Goal: Check status: Check status

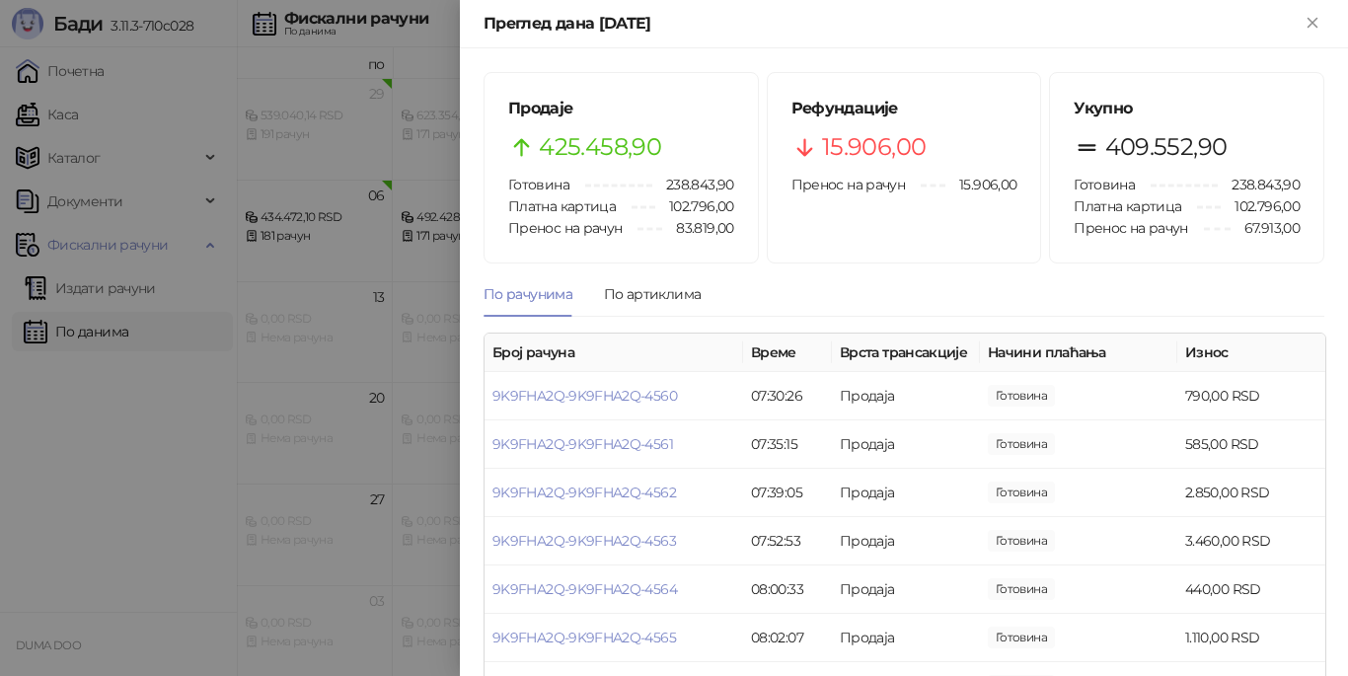
scroll to position [2566, 0]
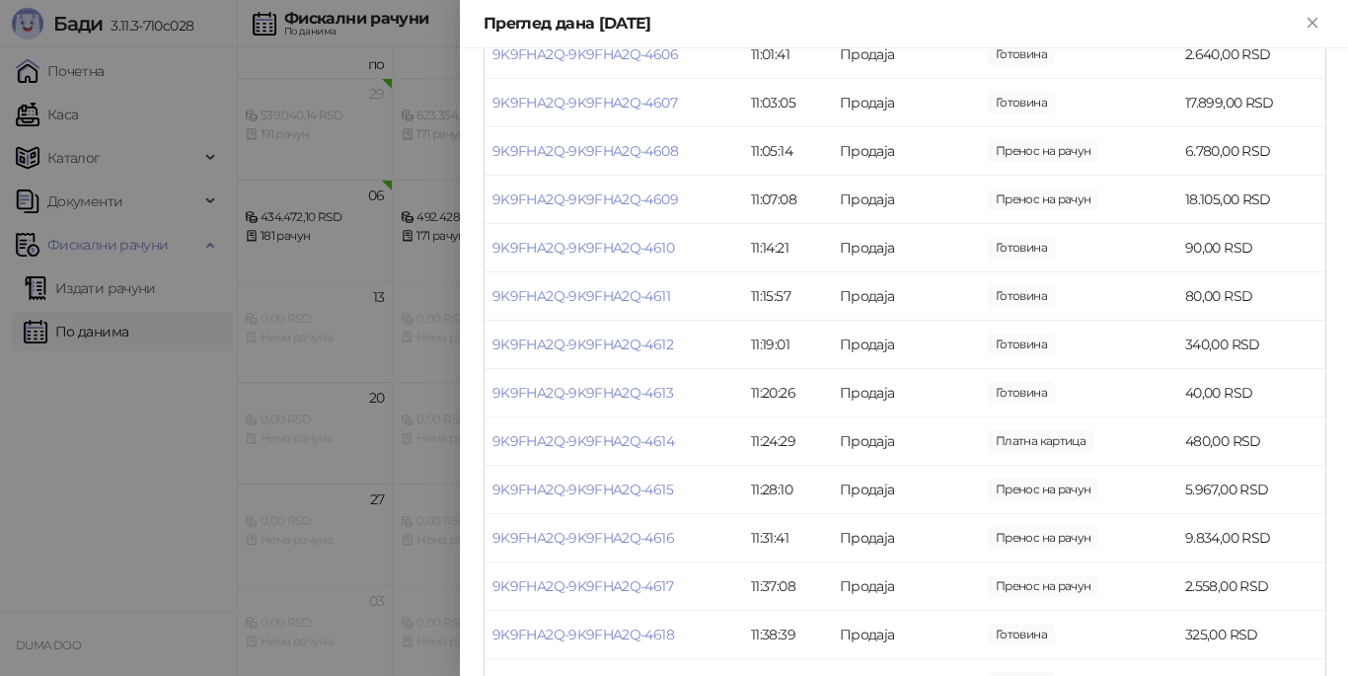
click at [335, 383] on div at bounding box center [674, 338] width 1348 height 676
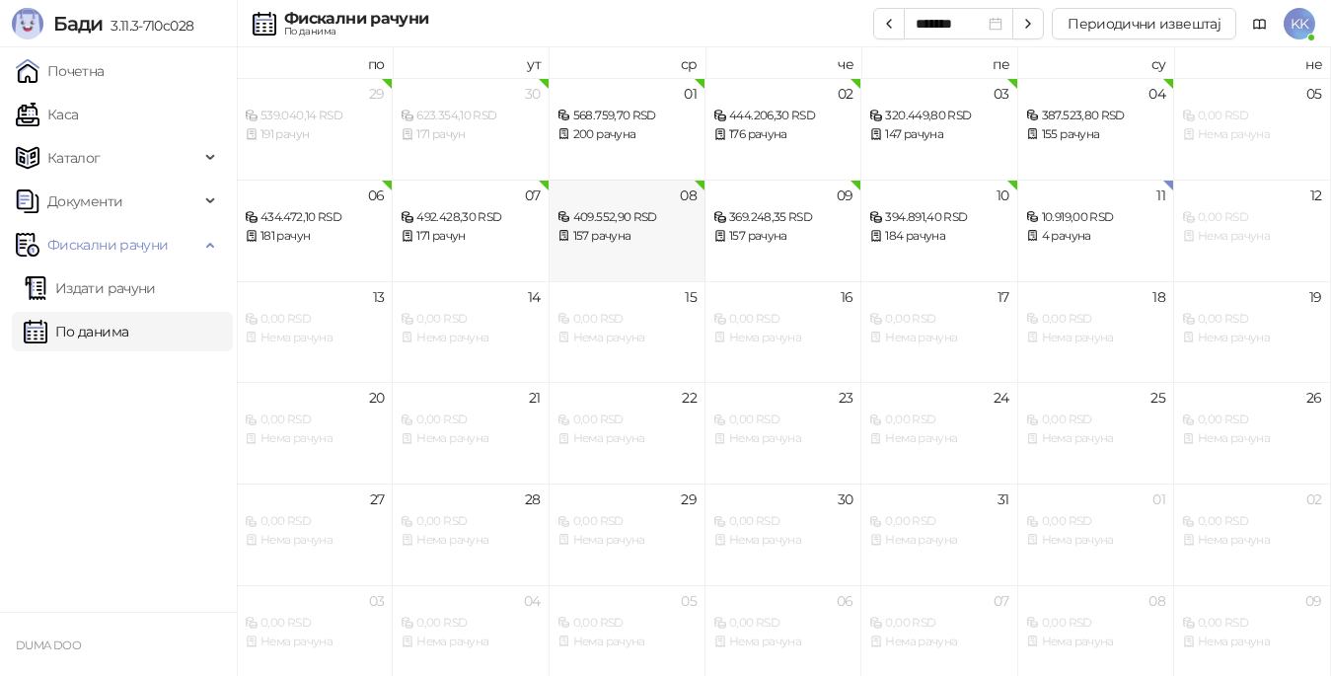
click at [652, 237] on div "157 рачуна" at bounding box center [627, 236] width 139 height 19
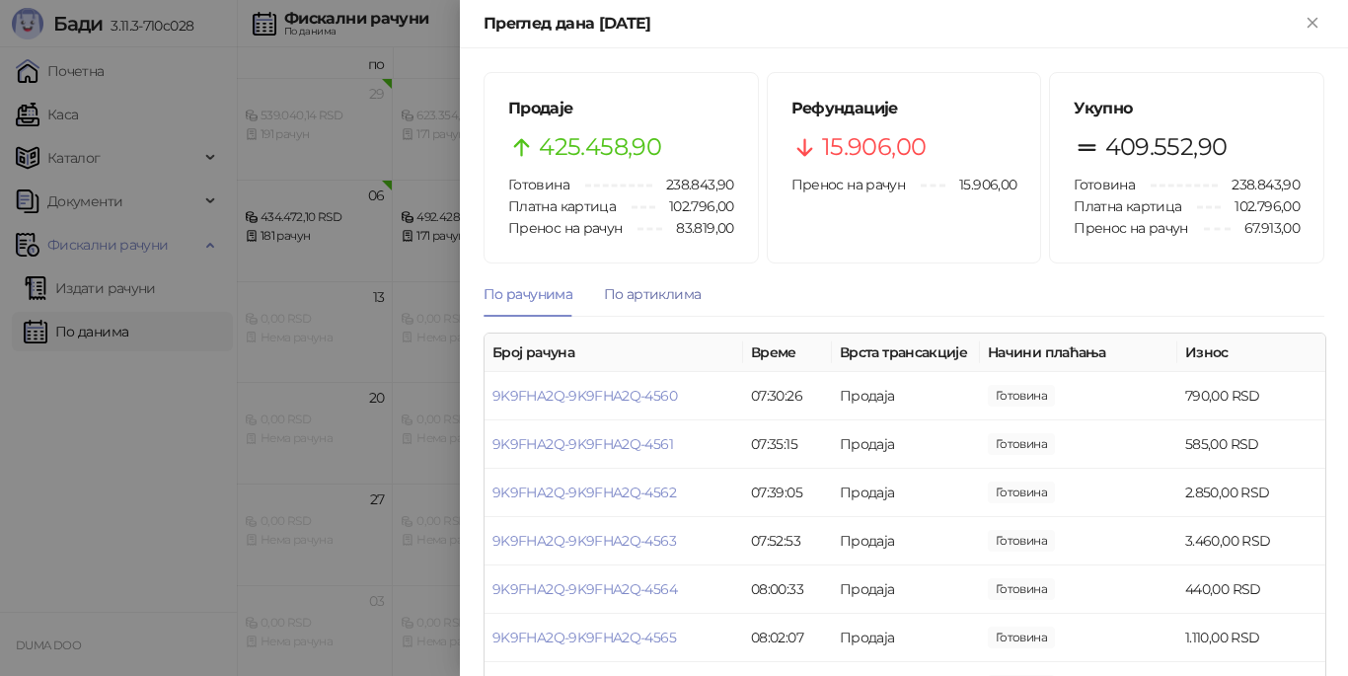
click at [647, 297] on div "По артиклима" at bounding box center [652, 294] width 97 height 22
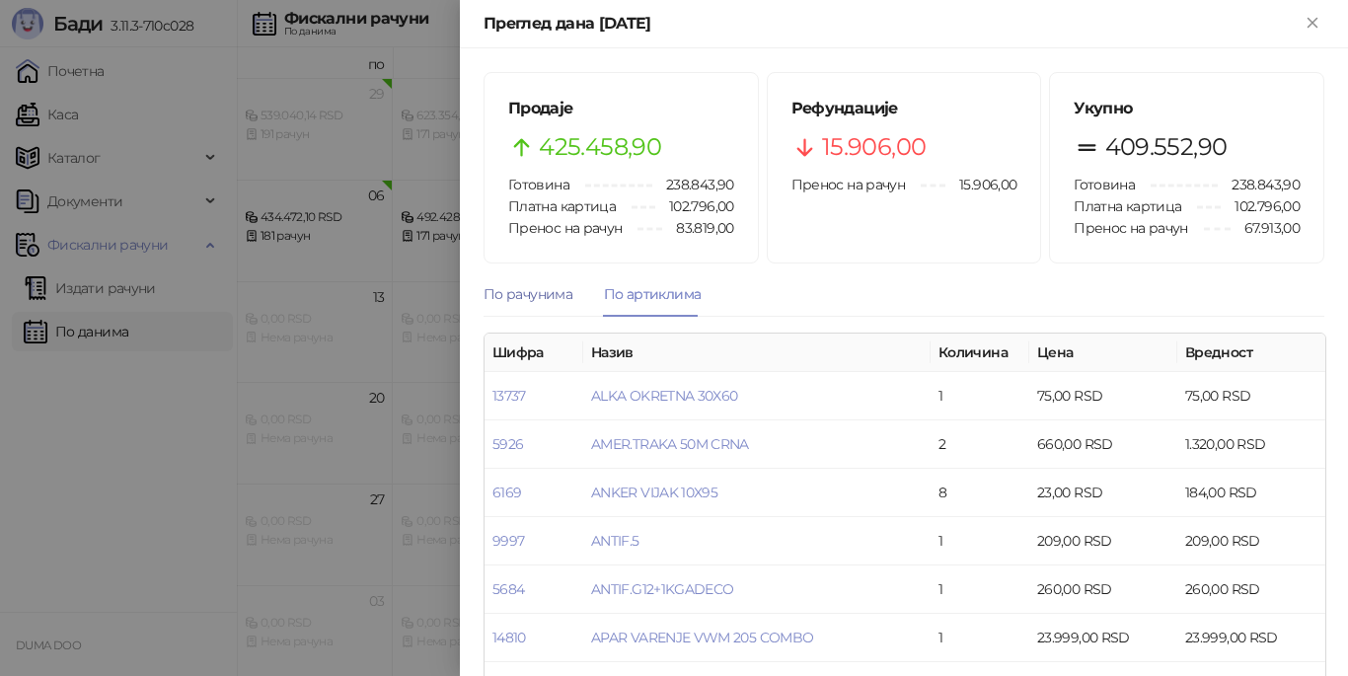
click at [532, 295] on div "По рачунима" at bounding box center [528, 294] width 89 height 22
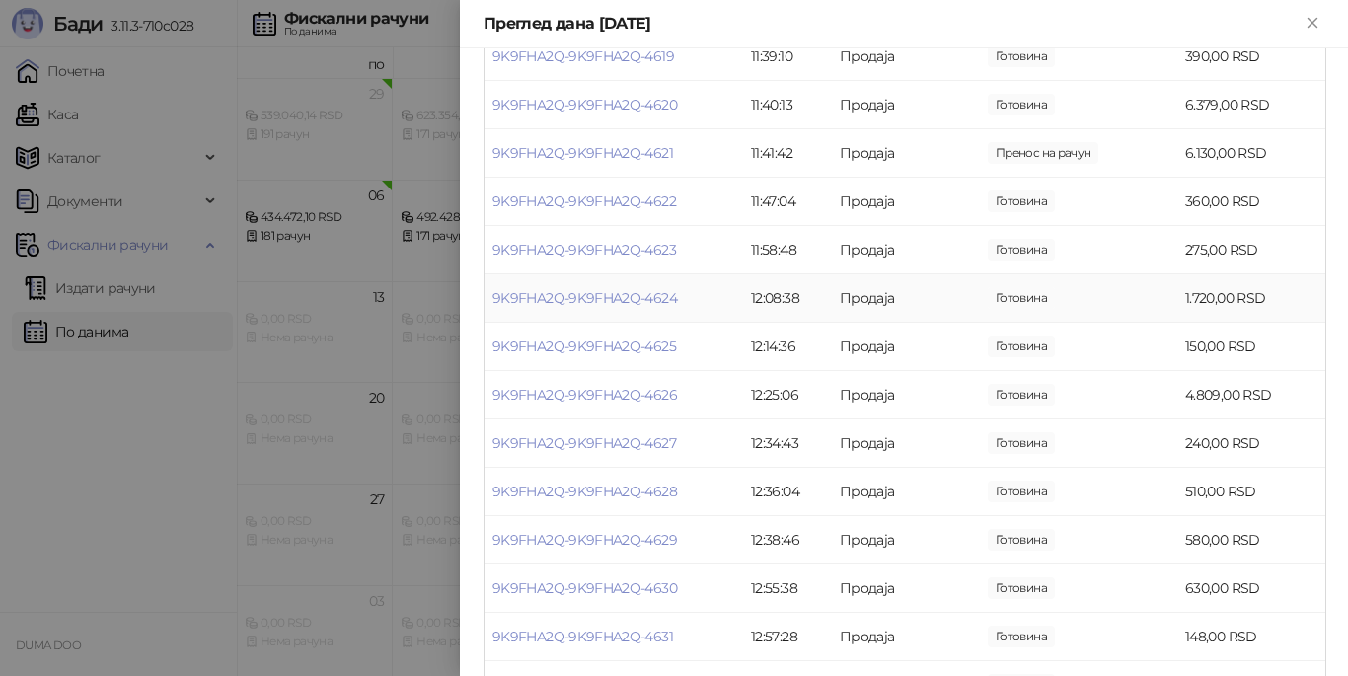
scroll to position [3158, 0]
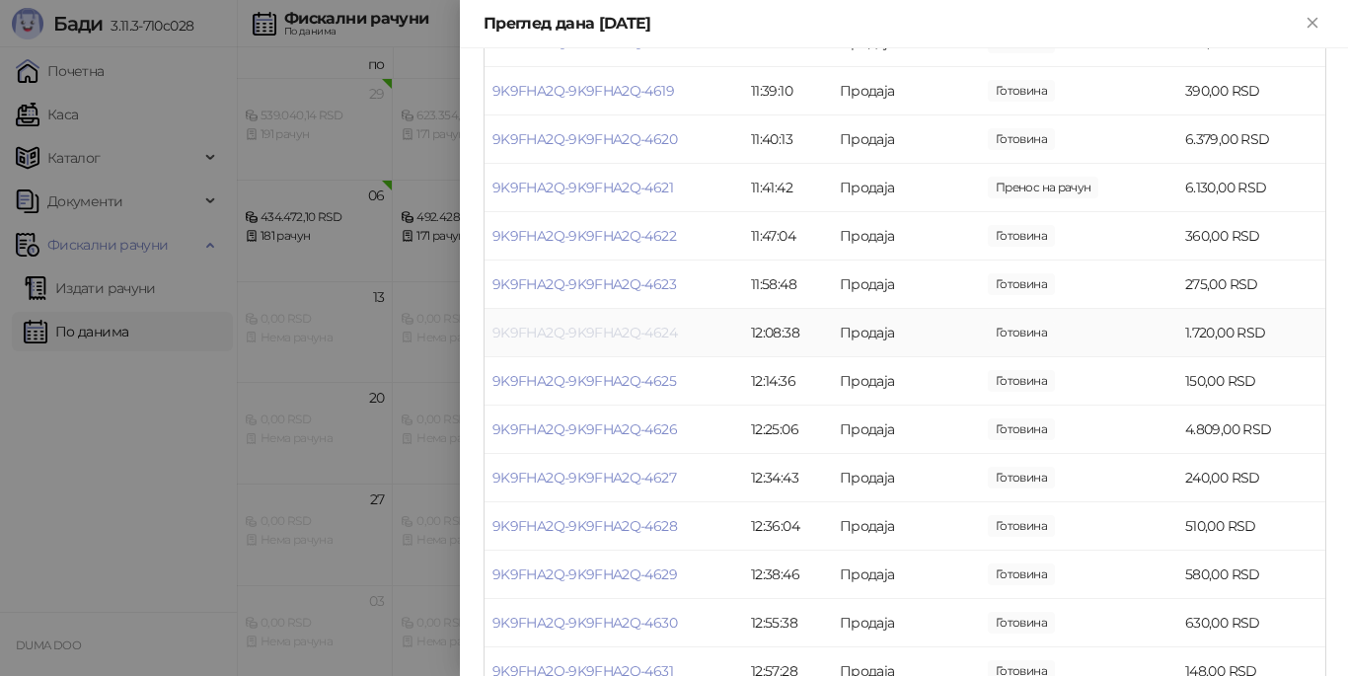
click at [626, 339] on link "9K9FHA2Q-9K9FHA2Q-4624" at bounding box center [585, 333] width 185 height 18
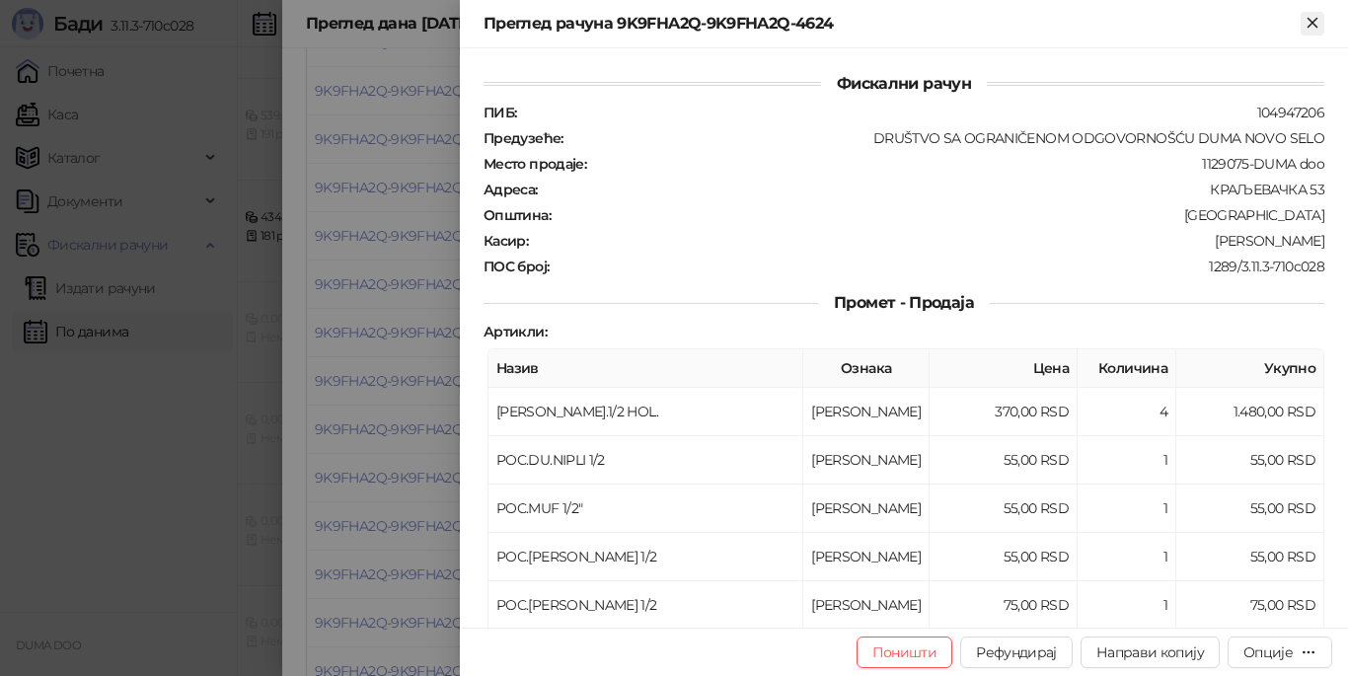
click at [1320, 26] on icon "Close" at bounding box center [1313, 23] width 18 height 18
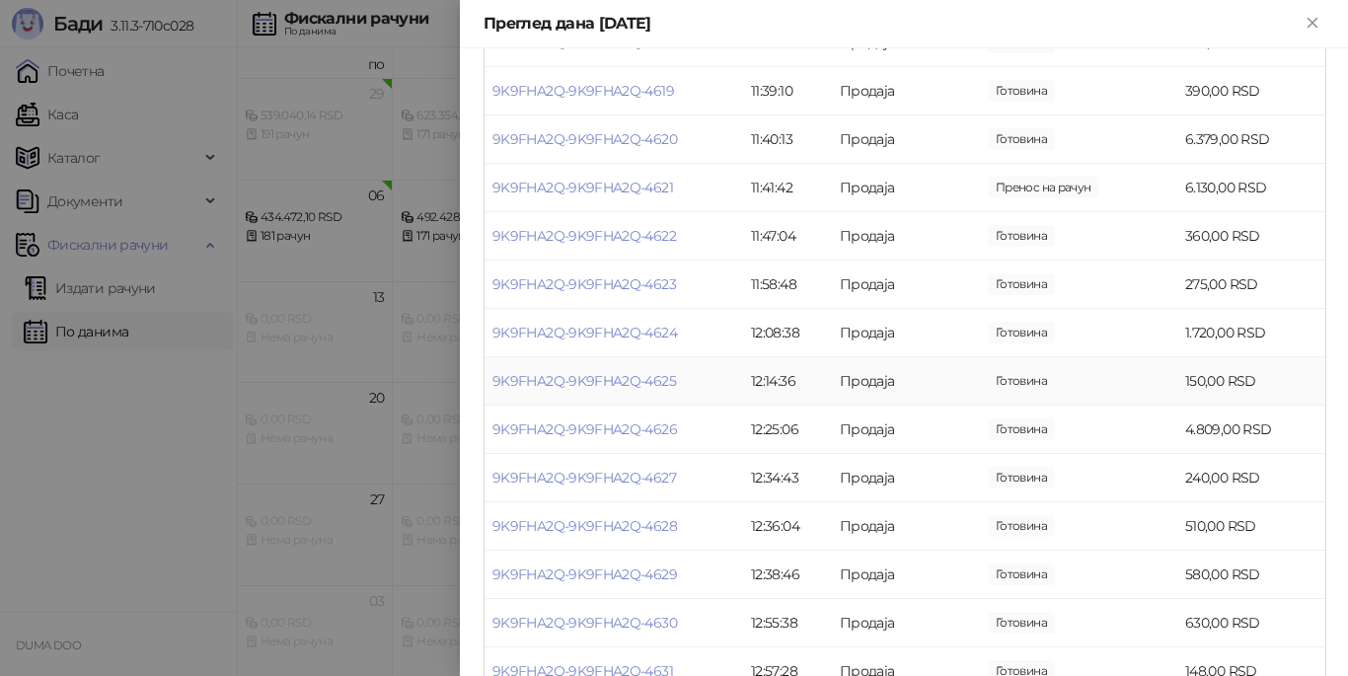
scroll to position [3257, 0]
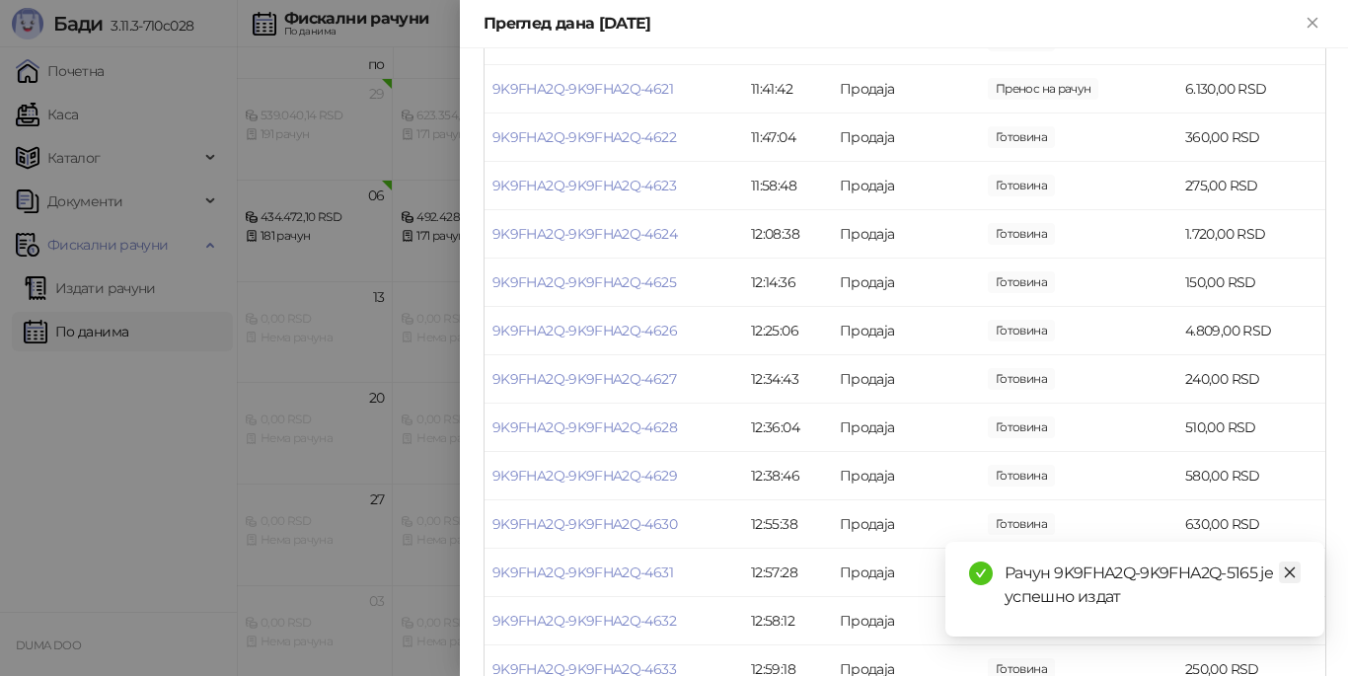
click at [1292, 567] on icon "close" at bounding box center [1290, 573] width 14 height 14
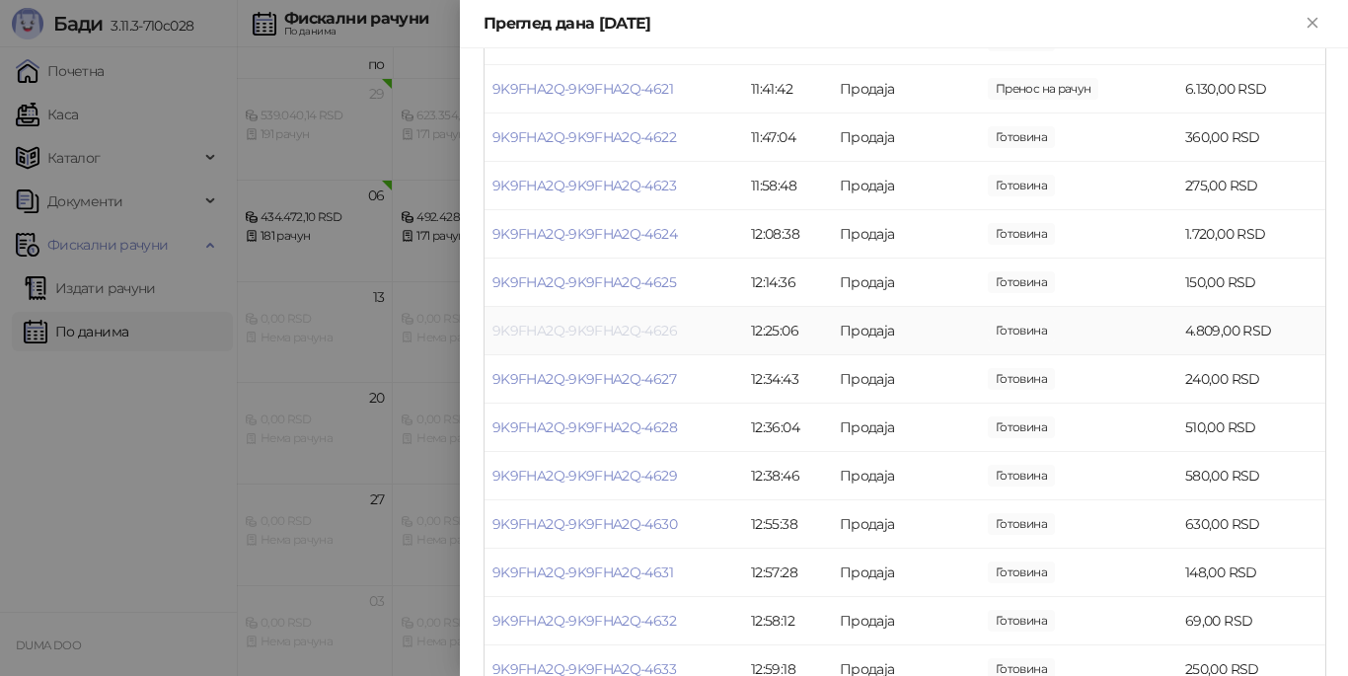
click at [545, 337] on link "9K9FHA2Q-9K9FHA2Q-4626" at bounding box center [585, 331] width 185 height 18
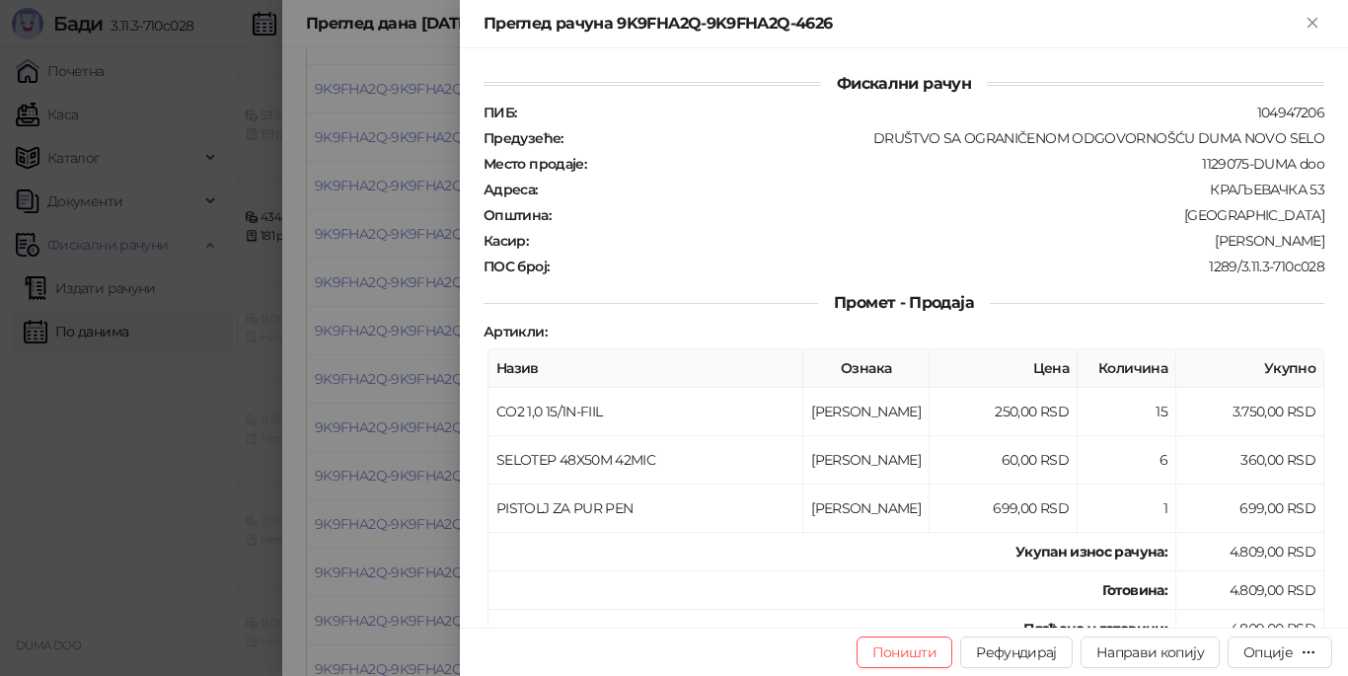
click at [430, 388] on div at bounding box center [674, 338] width 1348 height 676
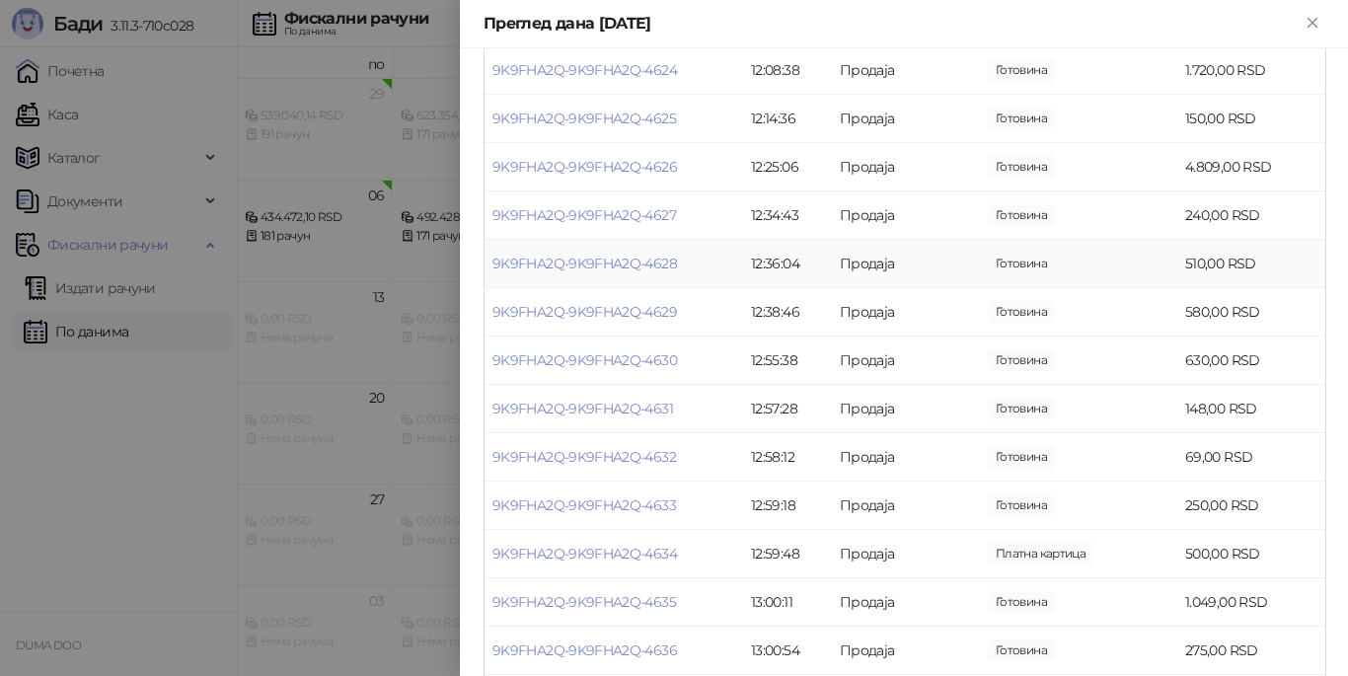
scroll to position [3455, 0]
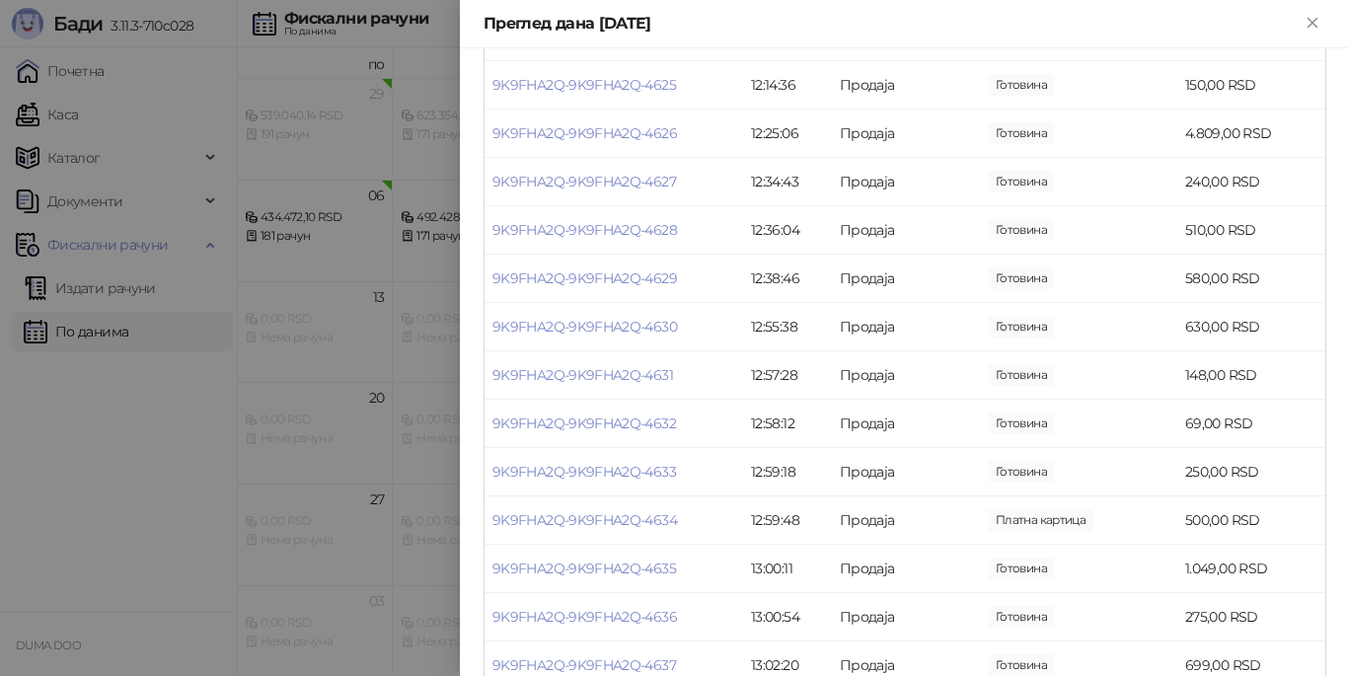
click at [389, 307] on div at bounding box center [674, 338] width 1348 height 676
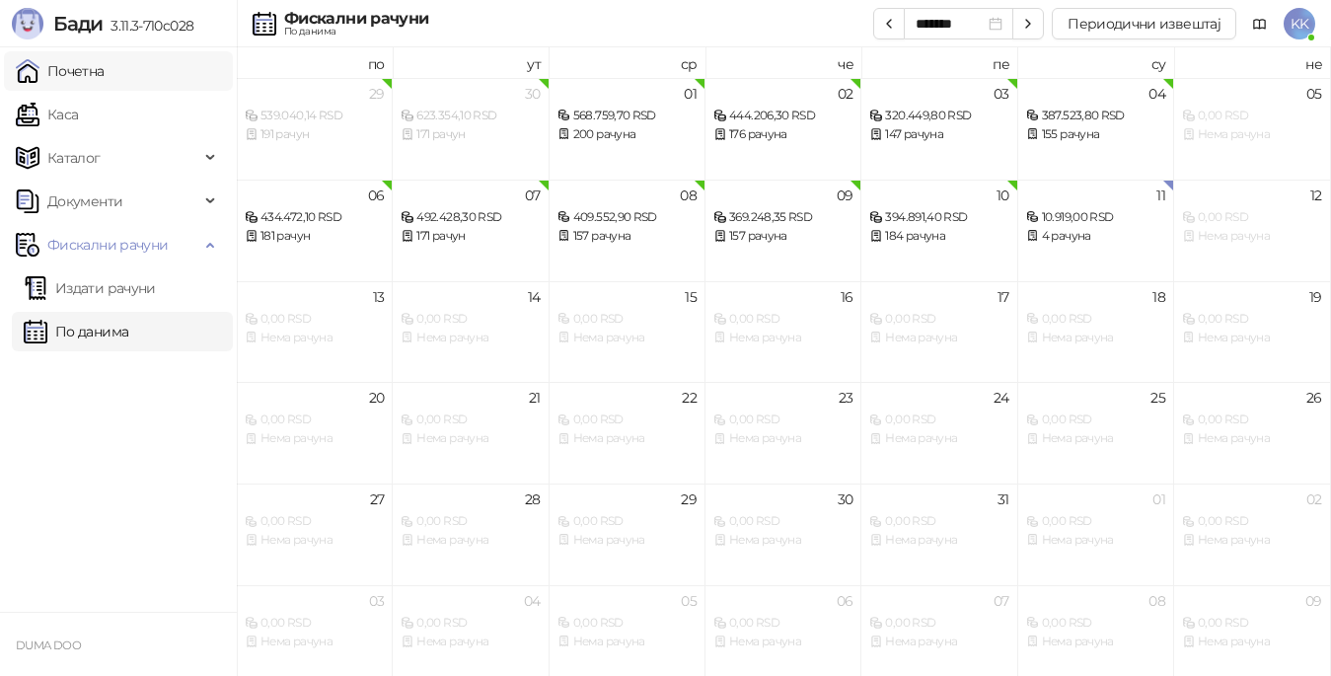
click at [89, 69] on link "Почетна" at bounding box center [60, 70] width 89 height 39
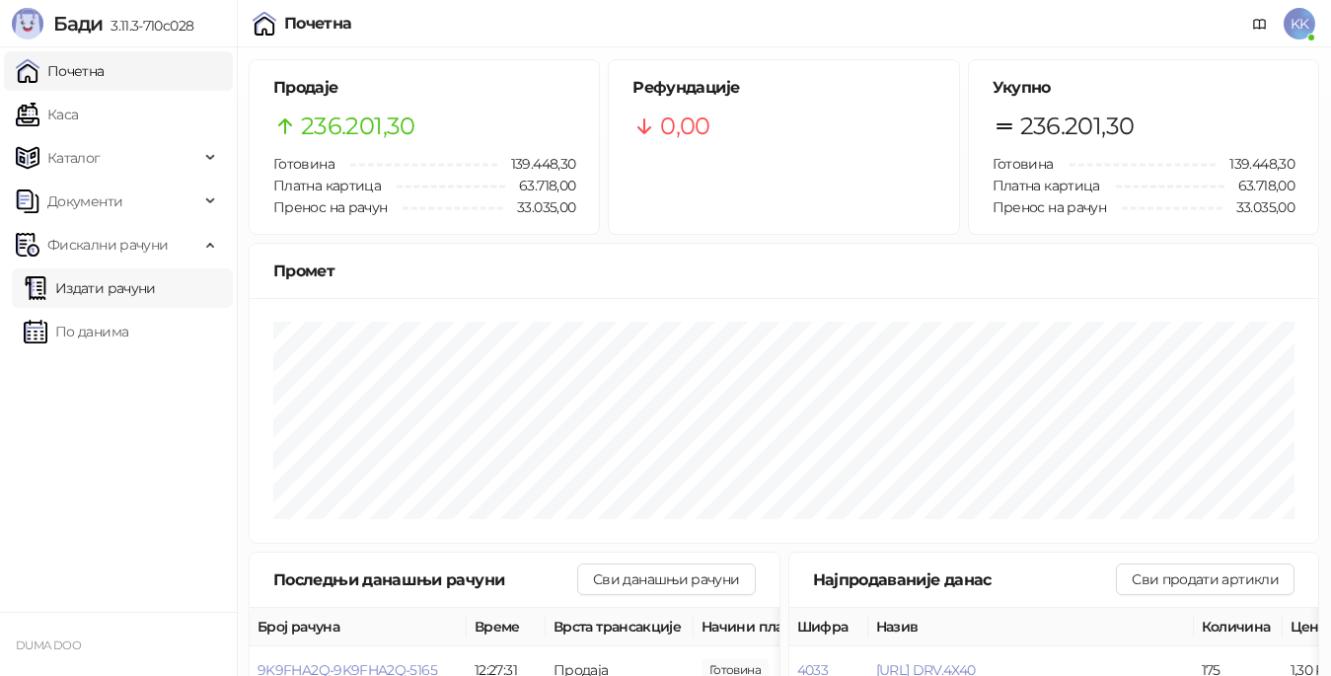
click at [100, 292] on link "Издати рачуни" at bounding box center [90, 287] width 132 height 39
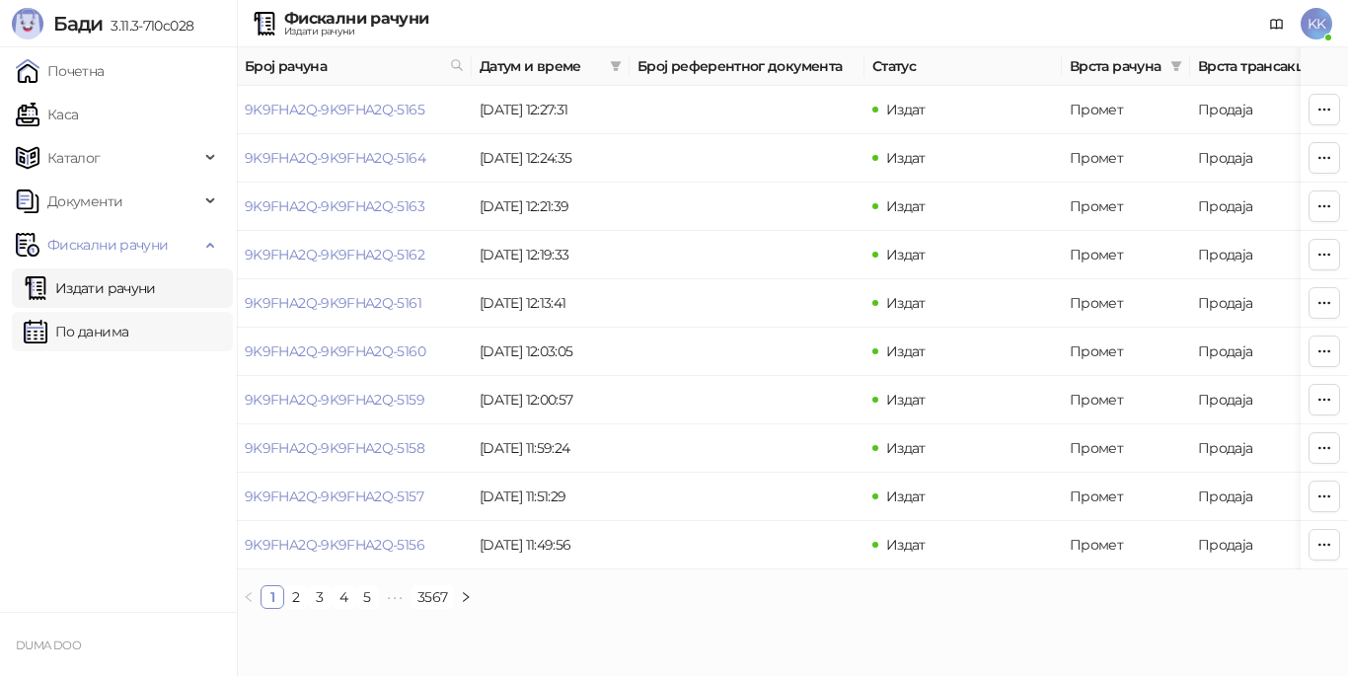
click at [72, 330] on link "По данима" at bounding box center [76, 331] width 105 height 39
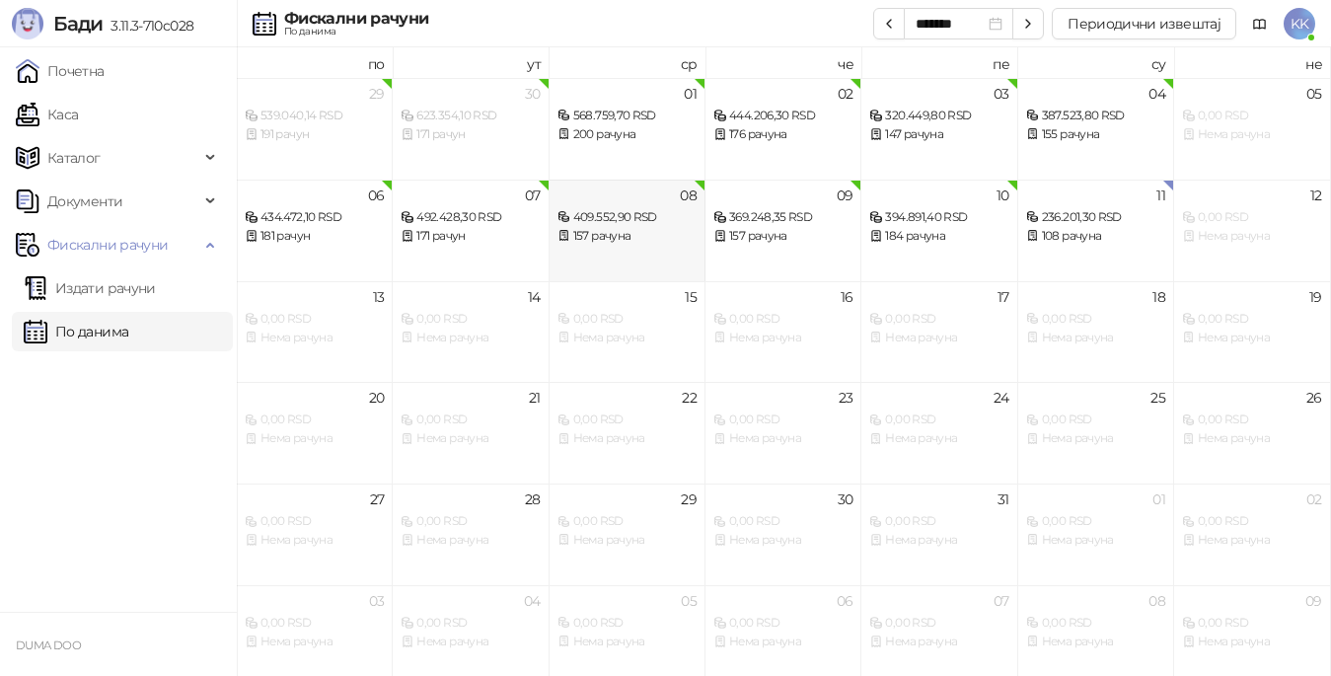
click at [620, 225] on div "409.552,90 RSD" at bounding box center [627, 217] width 139 height 19
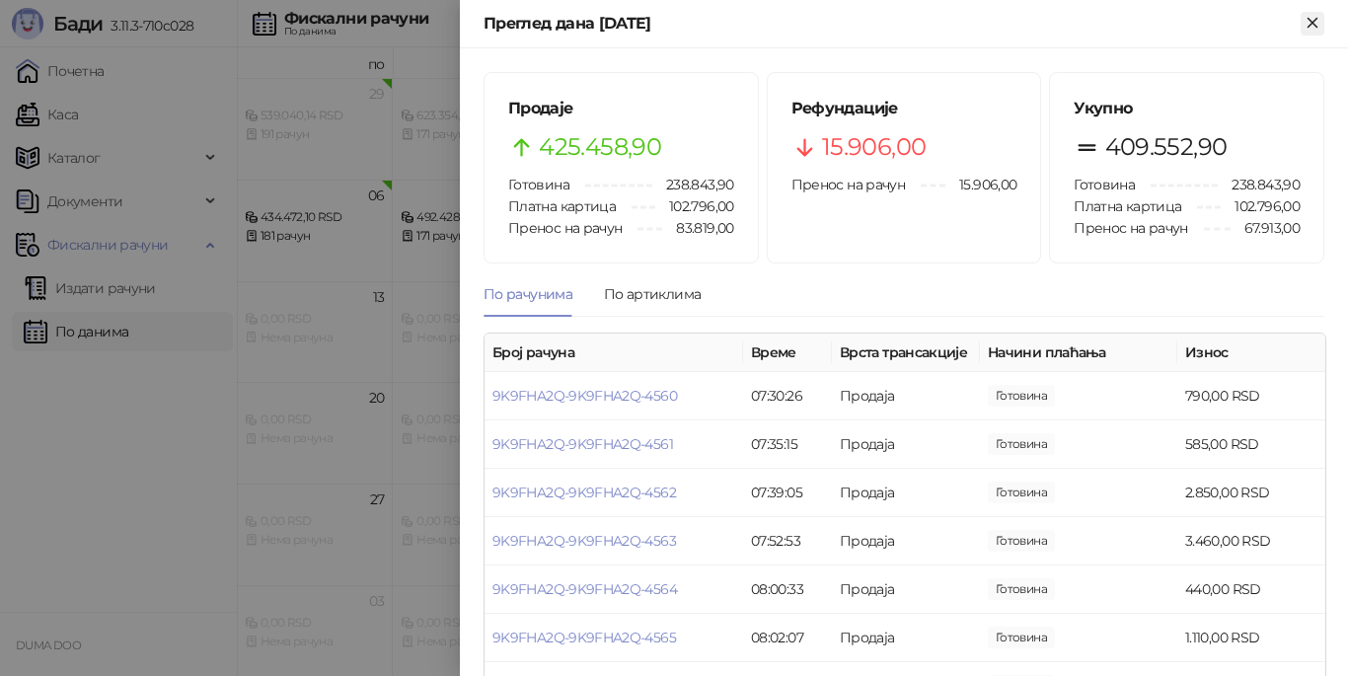
click at [1321, 18] on icon "Close" at bounding box center [1313, 23] width 18 height 18
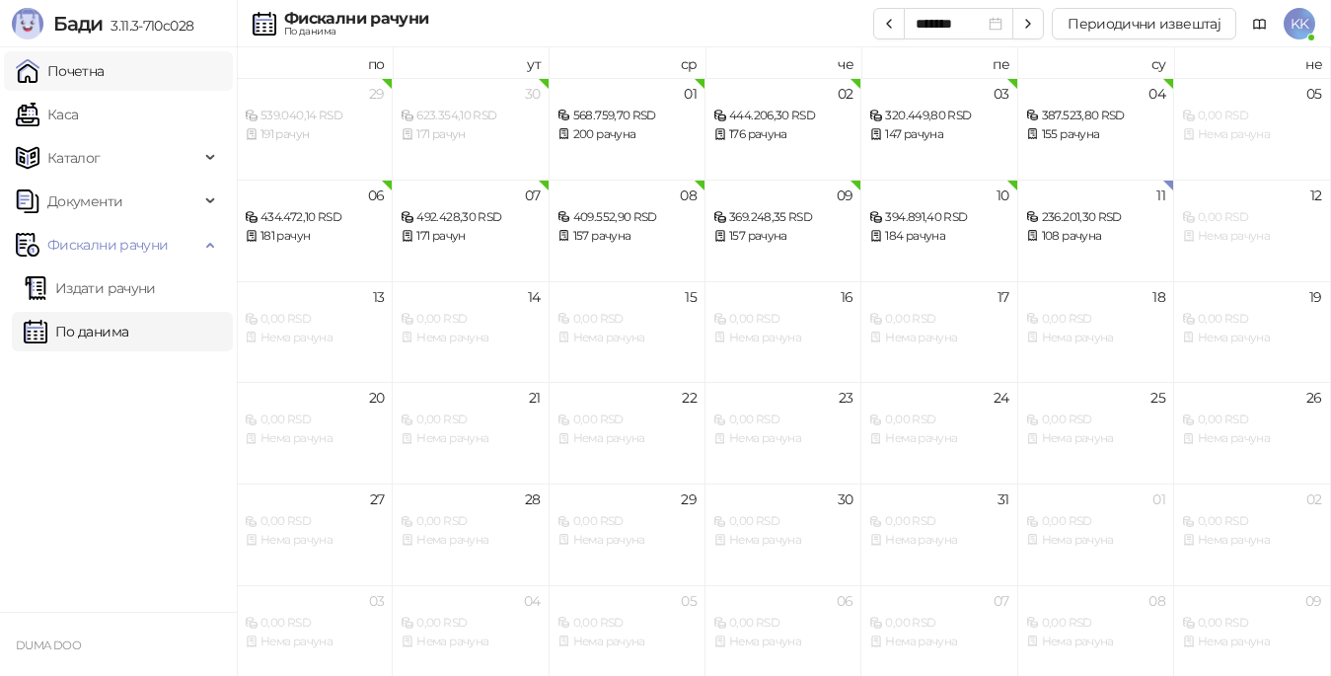
click at [105, 72] on link "Почетна" at bounding box center [60, 70] width 89 height 39
